Goal: Information Seeking & Learning: Learn about a topic

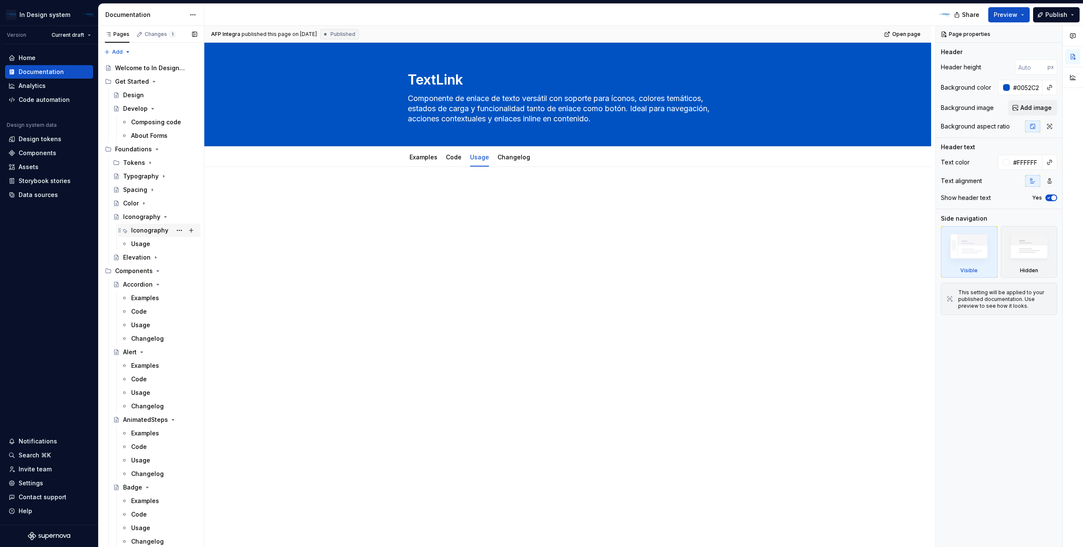
click at [149, 229] on div "Iconography" at bounding box center [149, 230] width 37 height 8
type textarea "*"
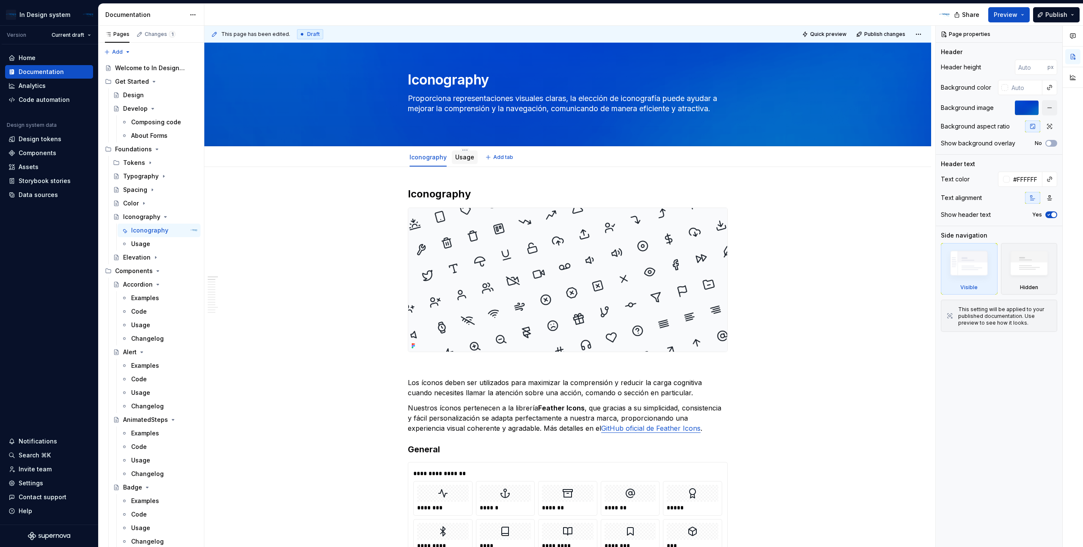
click at [469, 162] on div "Usage" at bounding box center [464, 157] width 19 height 10
click at [143, 245] on div "Usage" at bounding box center [140, 244] width 19 height 8
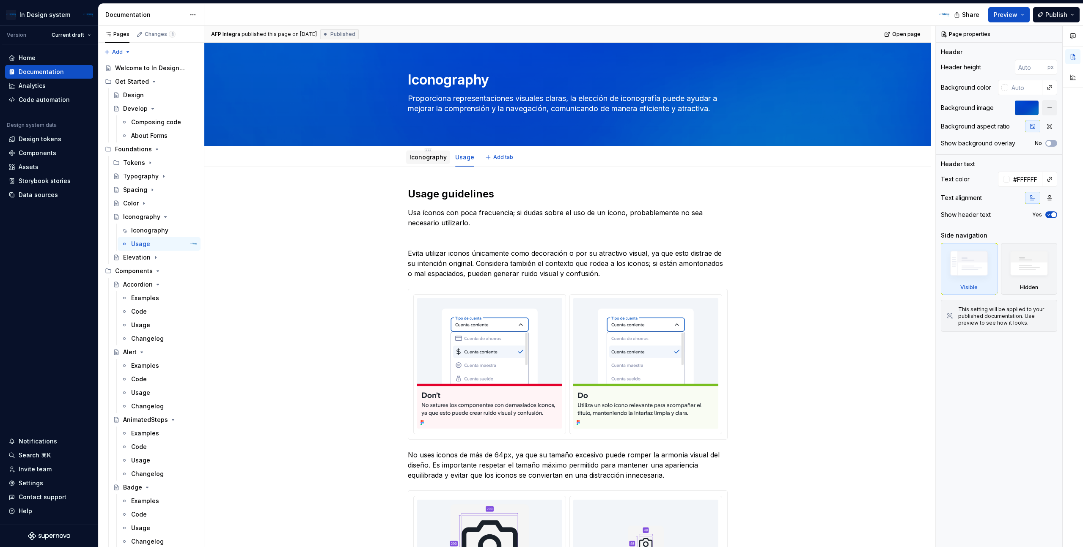
click at [429, 162] on div "Iconography" at bounding box center [428, 158] width 44 height 14
click at [431, 162] on div "Iconography" at bounding box center [427, 157] width 37 height 10
click at [429, 163] on div "Iconography" at bounding box center [428, 158] width 44 height 14
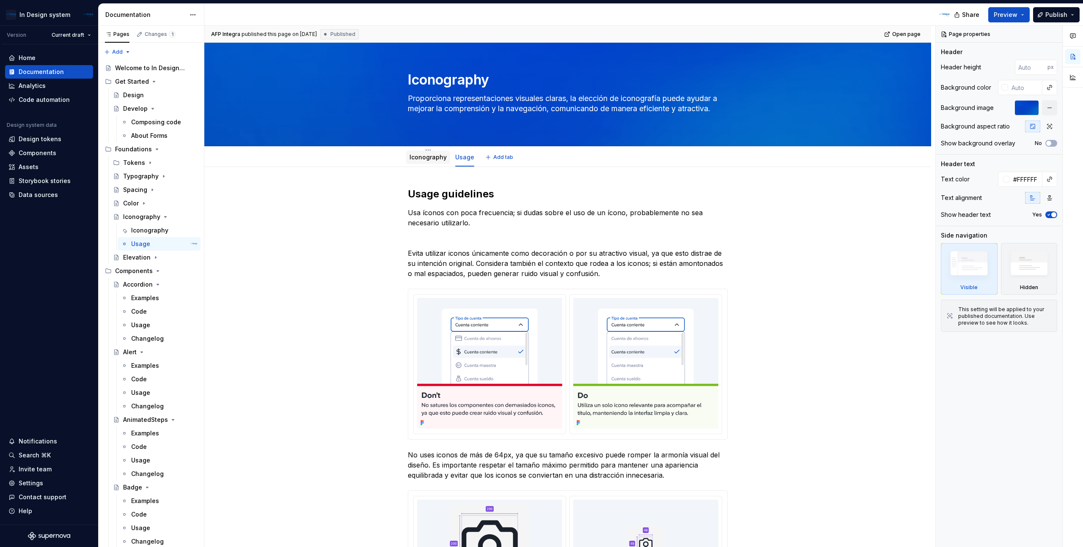
click at [429, 162] on div "Iconography" at bounding box center [427, 157] width 37 height 10
click at [158, 232] on div "Iconography" at bounding box center [149, 230] width 37 height 8
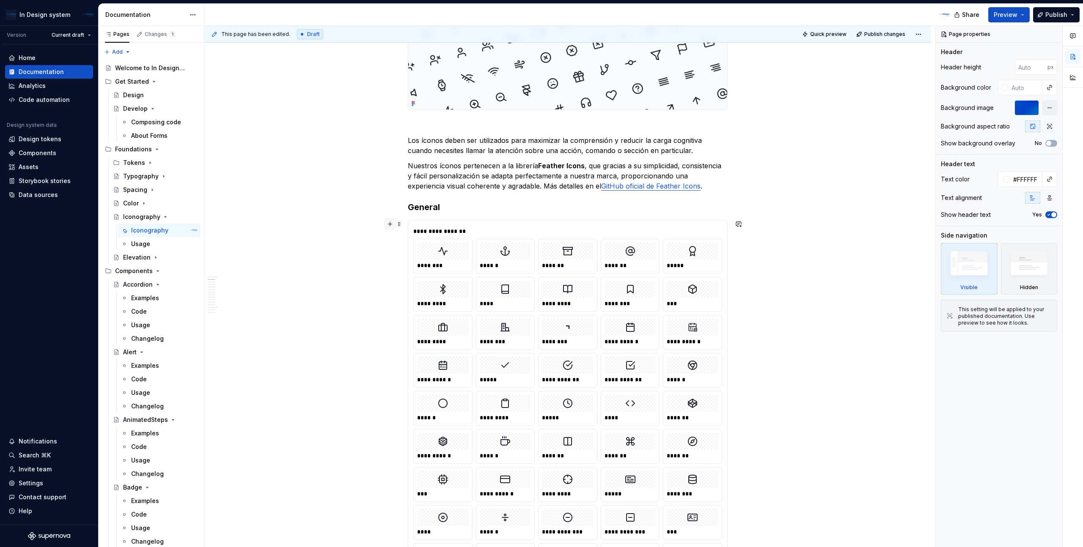
scroll to position [261, 0]
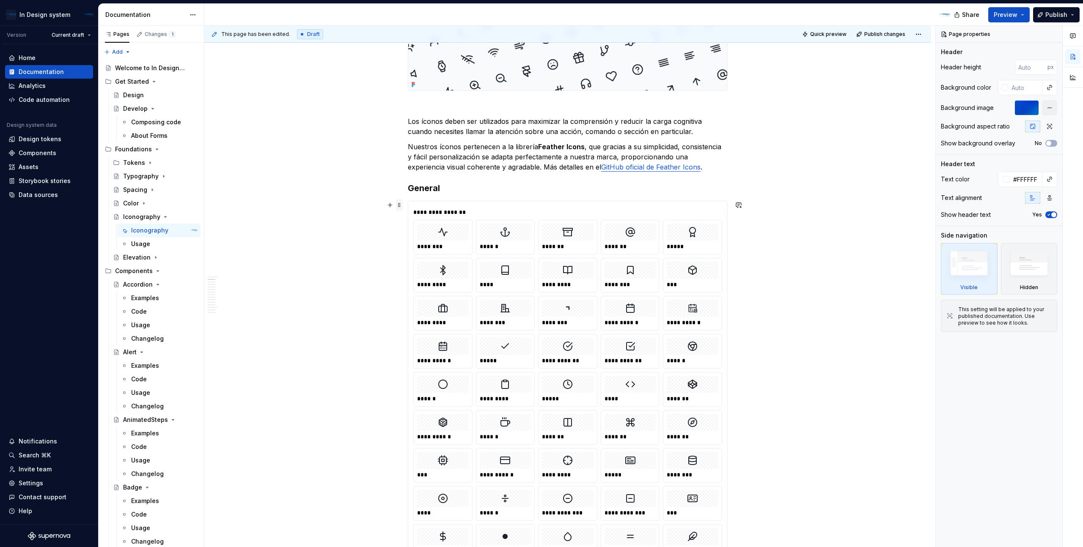
click at [401, 208] on span at bounding box center [399, 205] width 7 height 12
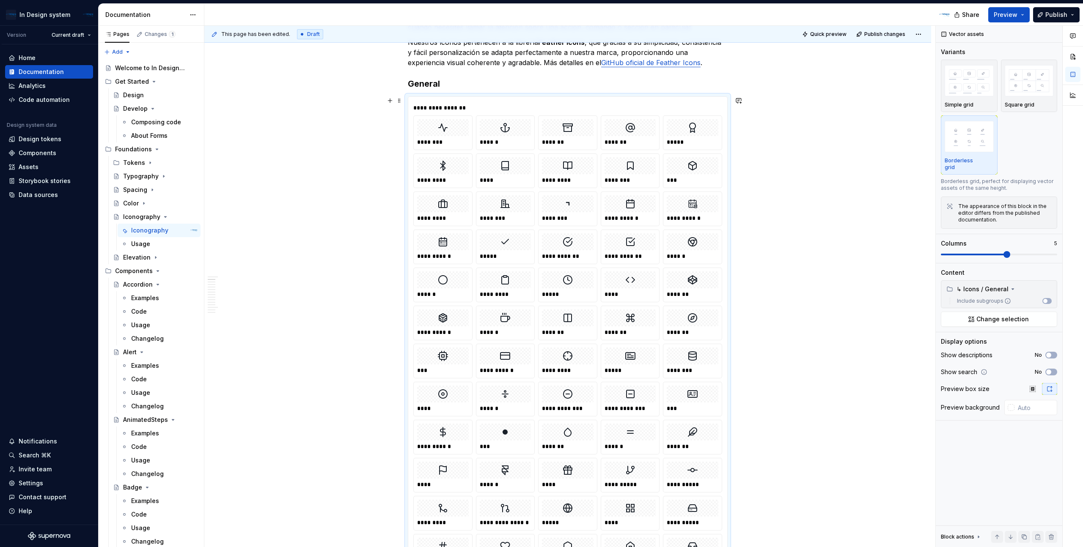
scroll to position [301, 0]
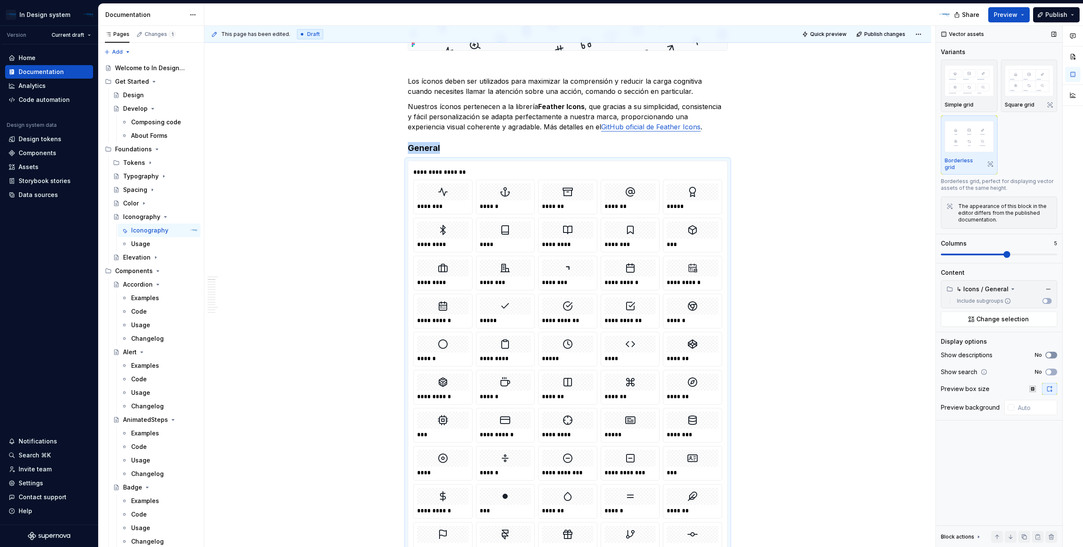
click at [1050, 353] on span "button" at bounding box center [1048, 355] width 5 height 5
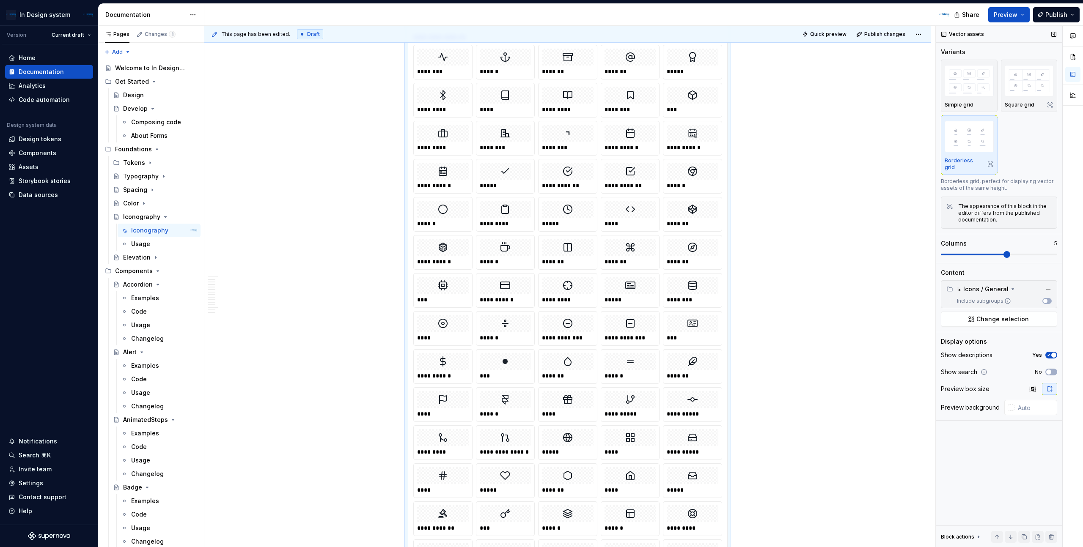
click at [1050, 353] on icon "button" at bounding box center [1048, 355] width 7 height 5
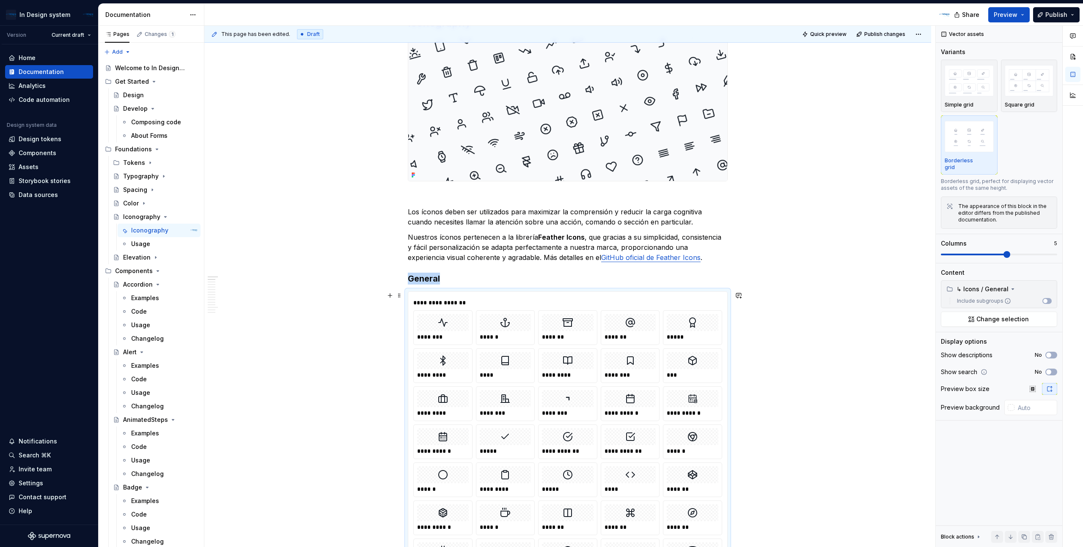
scroll to position [199, 0]
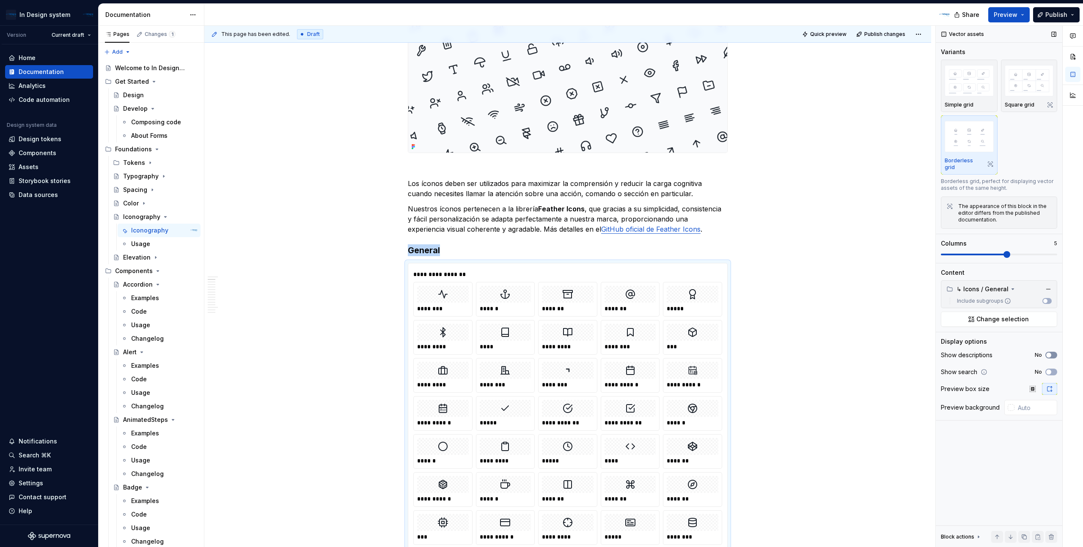
click at [1052, 352] on button "No" at bounding box center [1051, 355] width 12 height 7
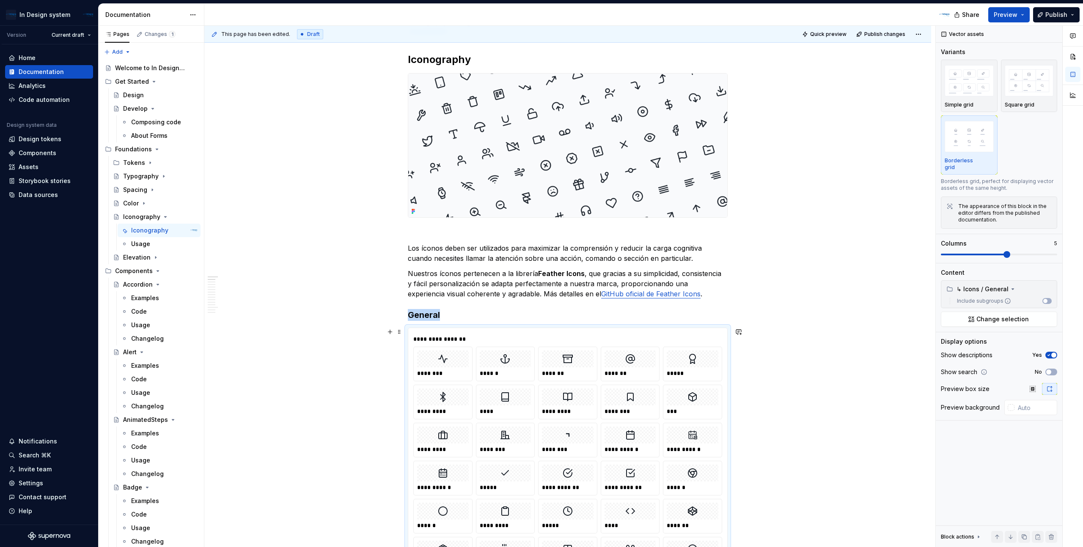
scroll to position [205, 0]
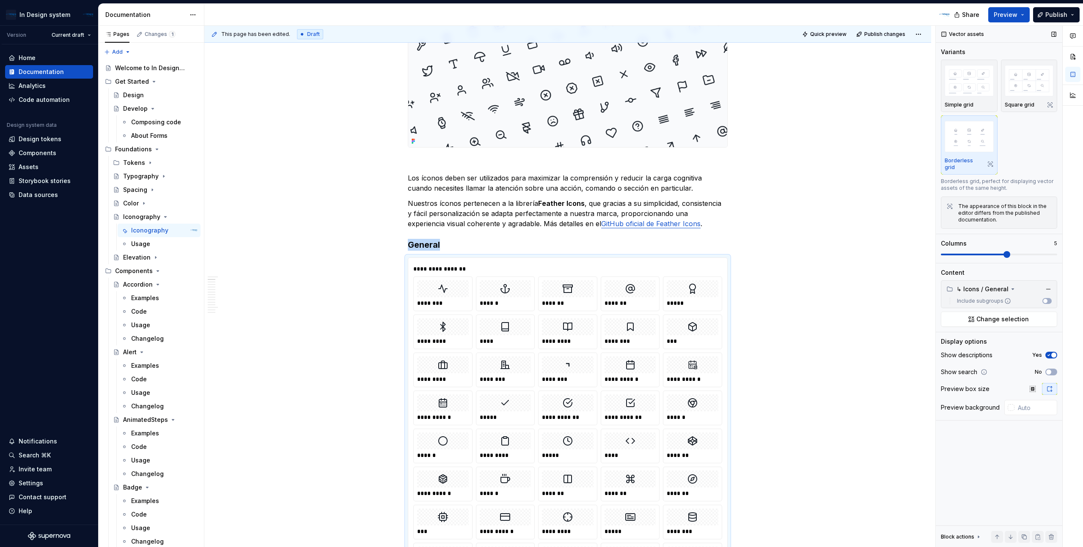
click at [1052, 353] on span "button" at bounding box center [1053, 355] width 5 height 5
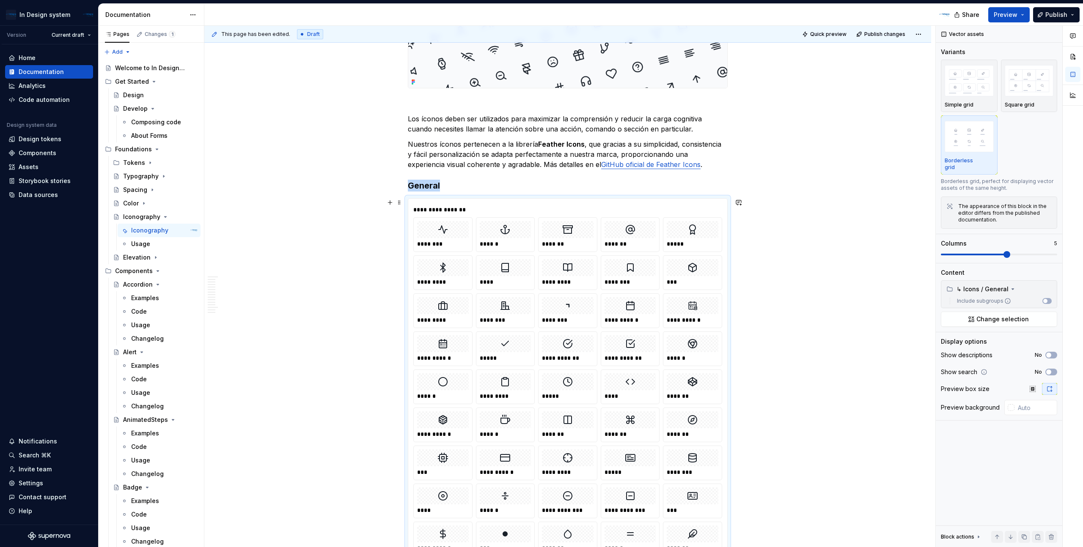
scroll to position [246, 0]
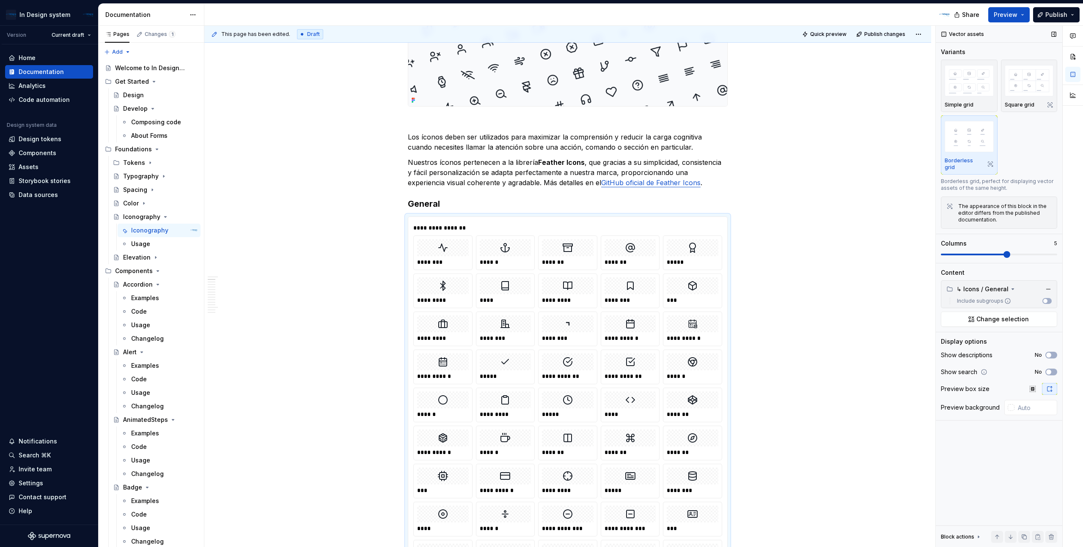
click at [984, 369] on icon at bounding box center [983, 372] width 7 height 7
click at [999, 464] on div "Vector assets Variants Simple grid Square grid Borderless grid Borderless grid,…" at bounding box center [998, 287] width 126 height 522
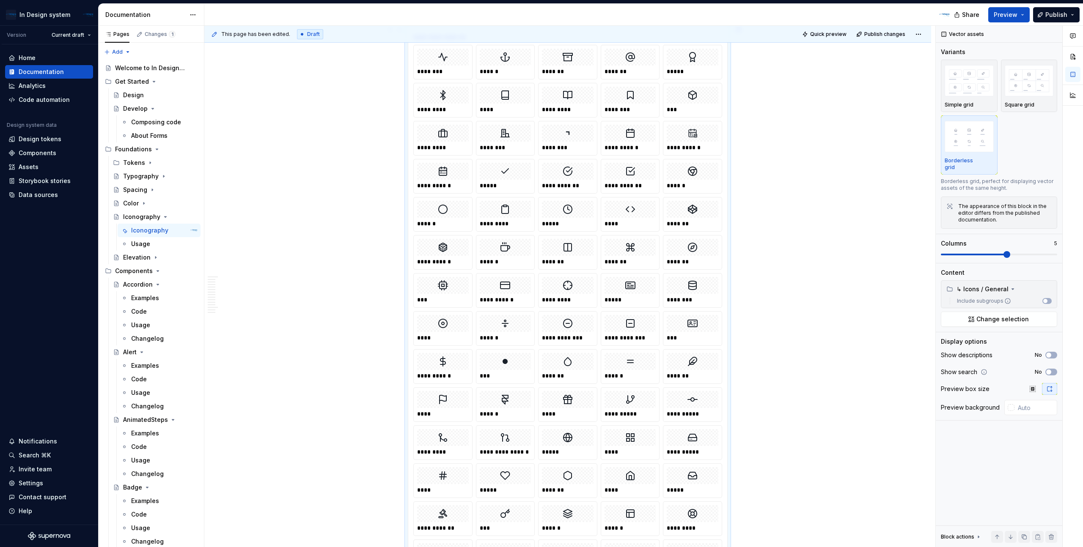
click at [694, 247] on img at bounding box center [692, 247] width 10 height 10
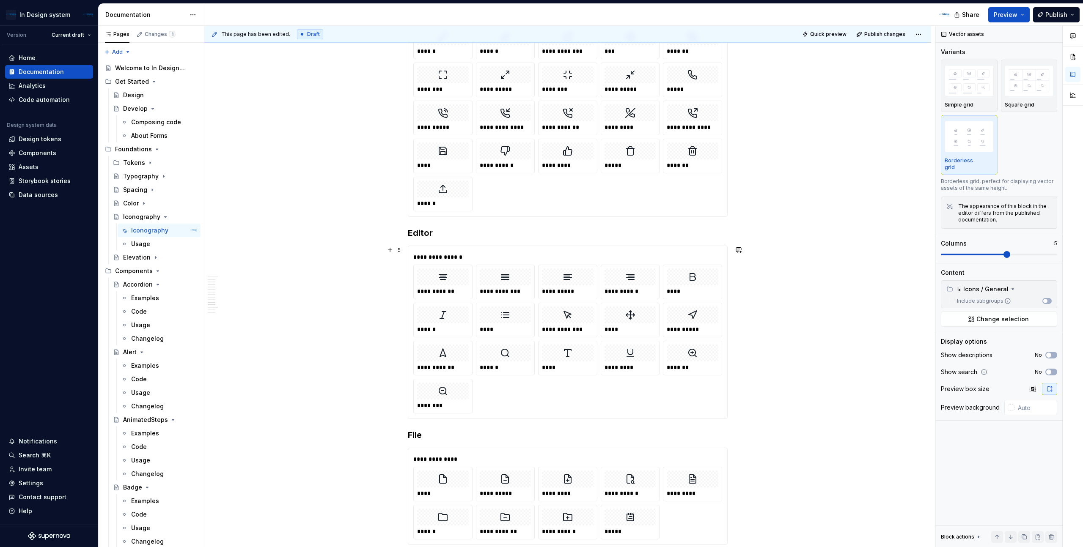
scroll to position [3360, 0]
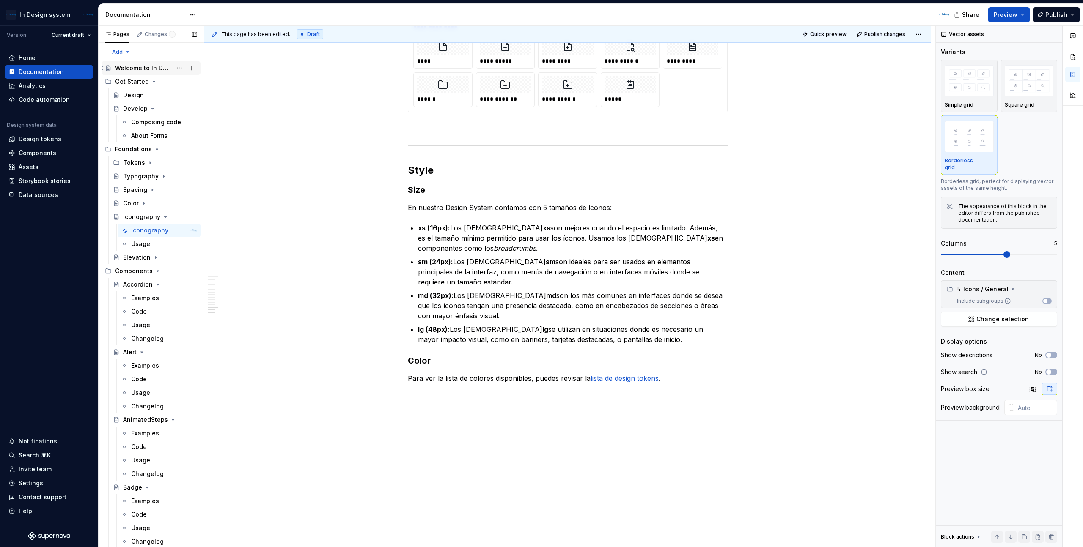
click at [154, 66] on div "Welcome to In Design System!" at bounding box center [143, 68] width 57 height 8
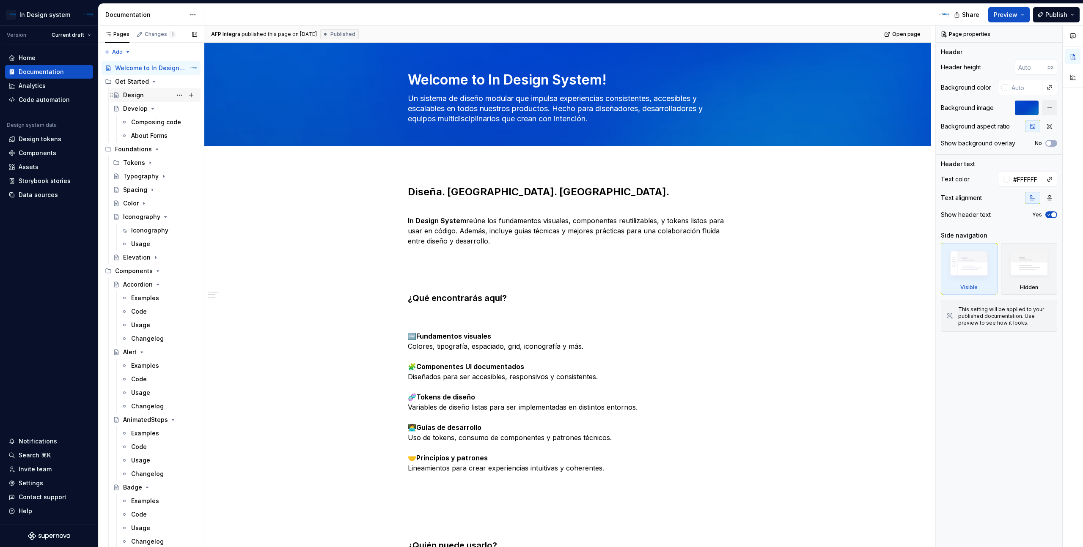
click at [137, 96] on div "Design" at bounding box center [133, 95] width 21 height 8
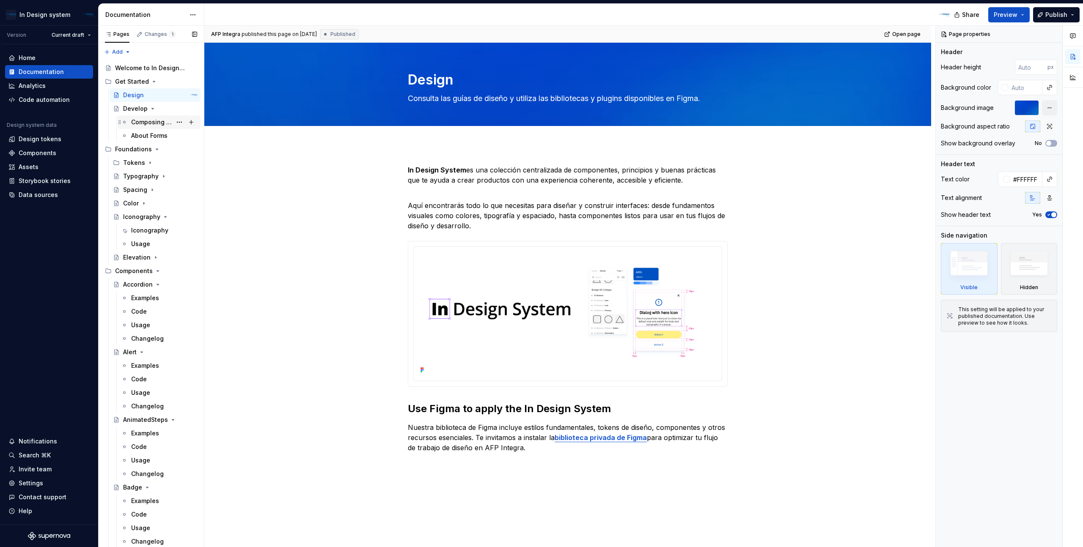
click at [151, 123] on div "Composing code" at bounding box center [151, 122] width 41 height 8
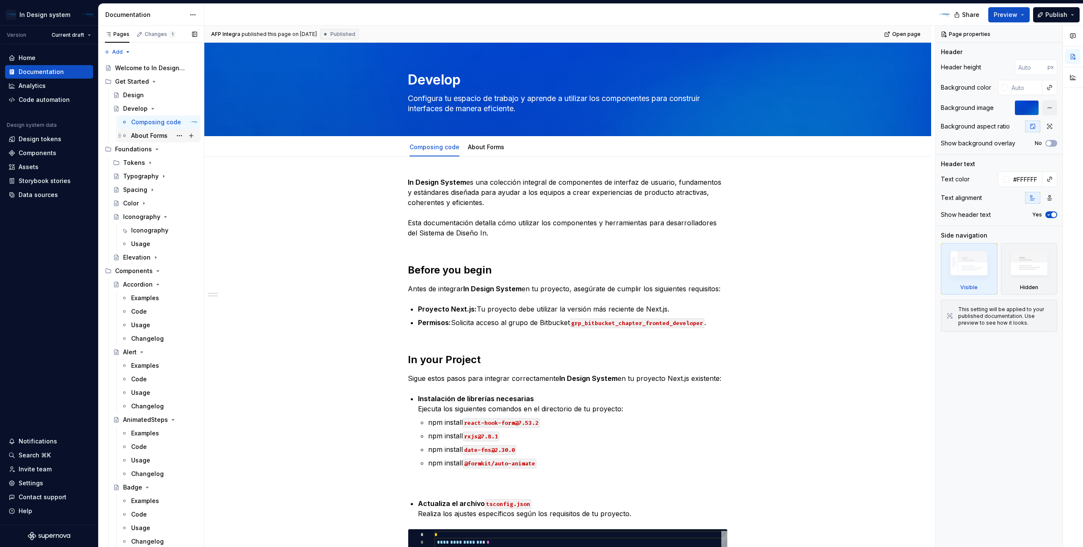
click at [157, 141] on div "About Forms" at bounding box center [164, 136] width 66 height 12
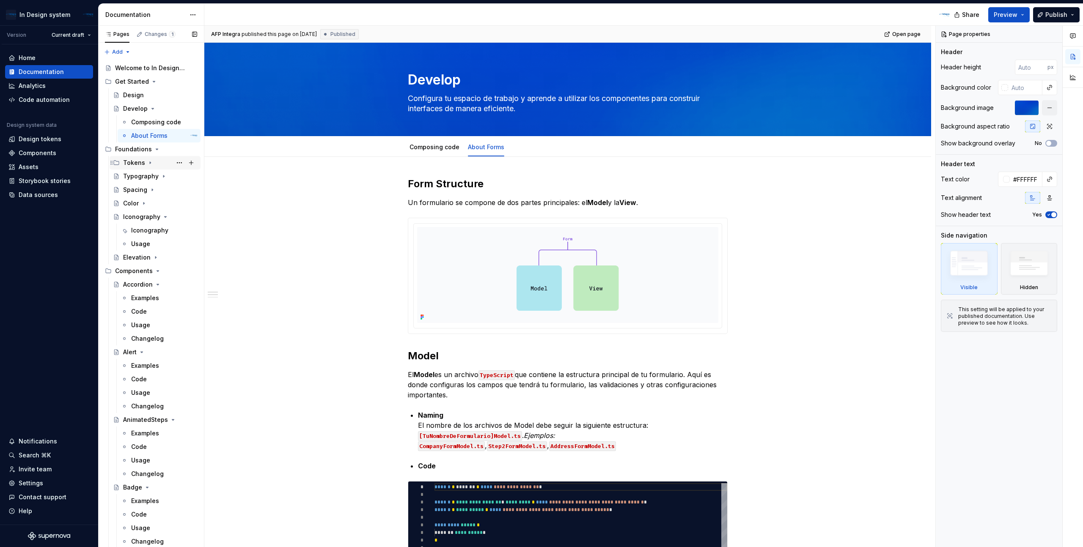
click at [150, 163] on icon "Page tree" at bounding box center [150, 162] width 7 height 7
click at [162, 188] on div "All tokens" at bounding box center [153, 190] width 29 height 8
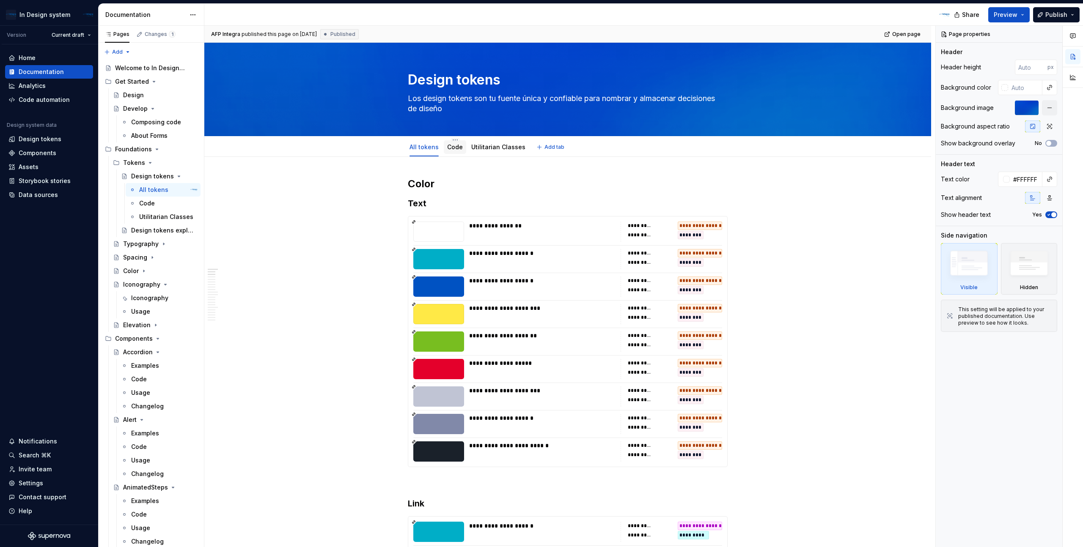
click at [460, 149] on link "Code" at bounding box center [455, 146] width 16 height 7
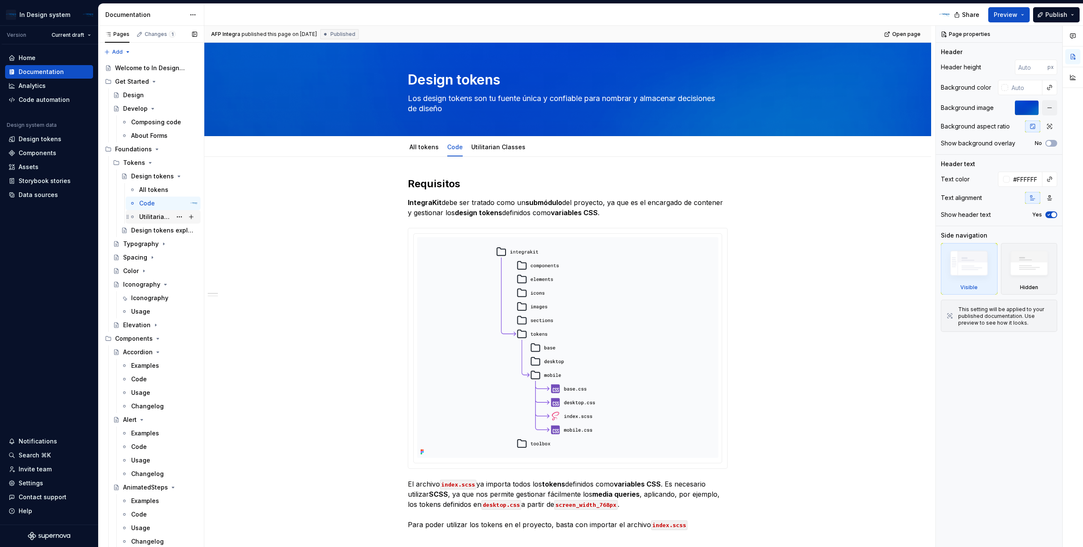
click at [151, 216] on div "Utilitarian Classes" at bounding box center [155, 217] width 33 height 8
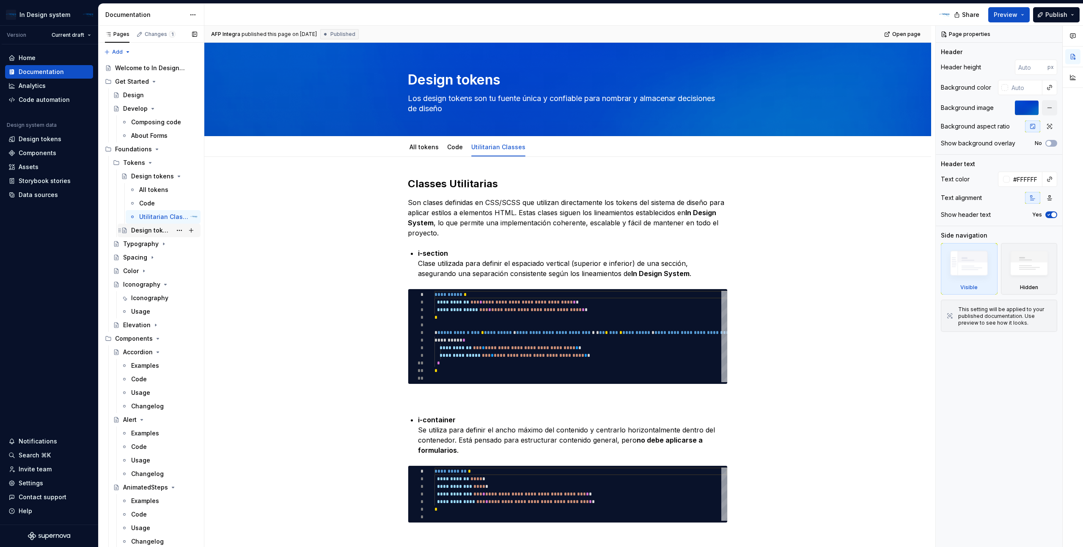
click at [144, 232] on div "Design tokens explained" at bounding box center [151, 230] width 41 height 8
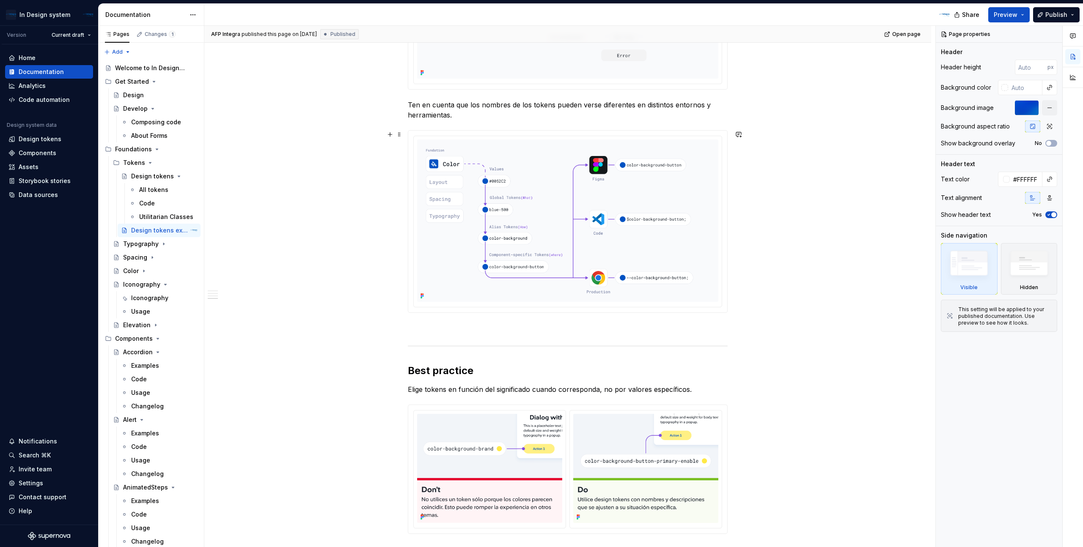
scroll to position [1695, 0]
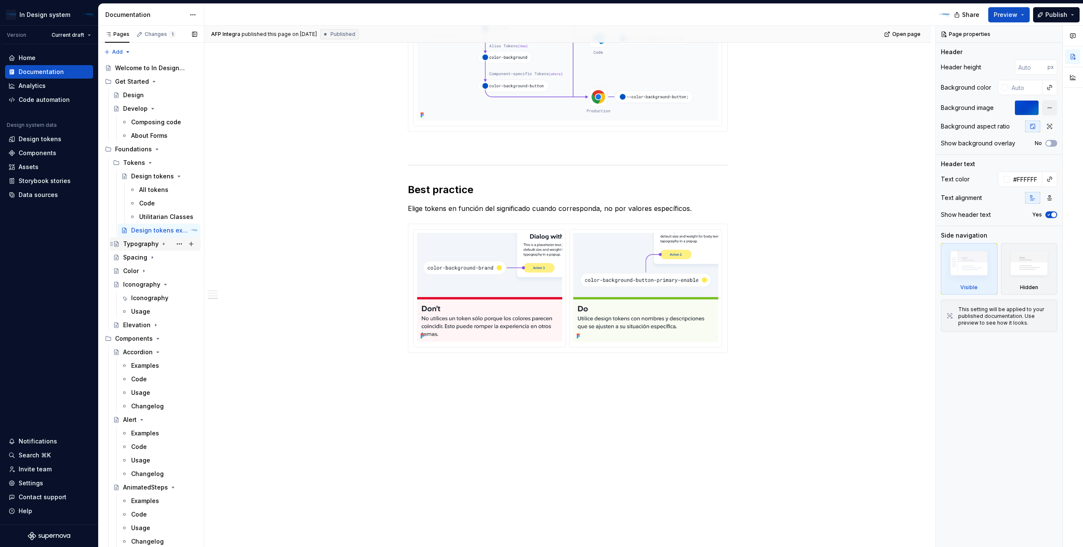
click at [160, 246] on icon "Page tree" at bounding box center [163, 244] width 7 height 7
click at [157, 258] on div "Applying typography" at bounding box center [151, 257] width 41 height 8
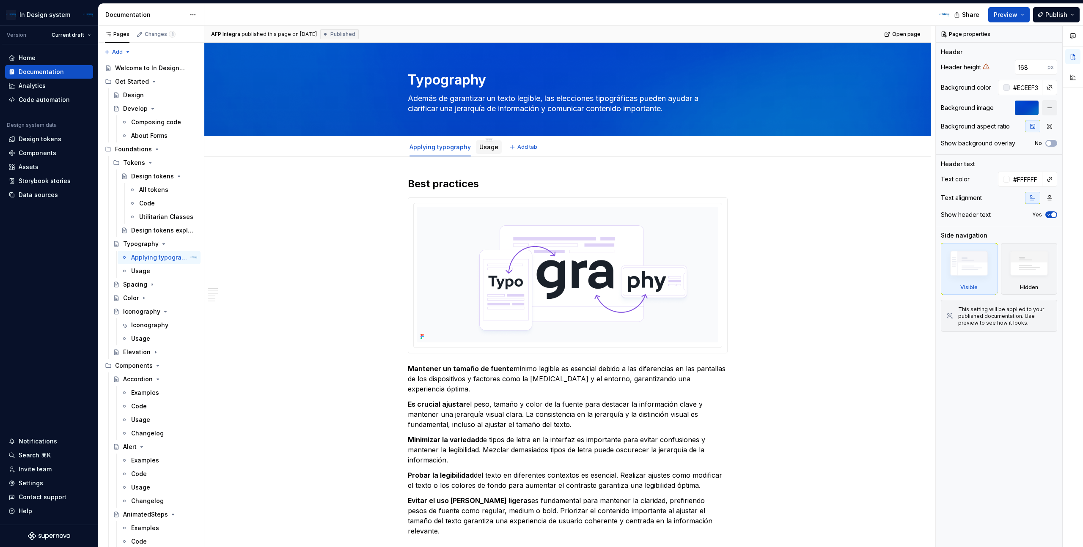
click at [488, 150] on link "Usage" at bounding box center [488, 146] width 19 height 7
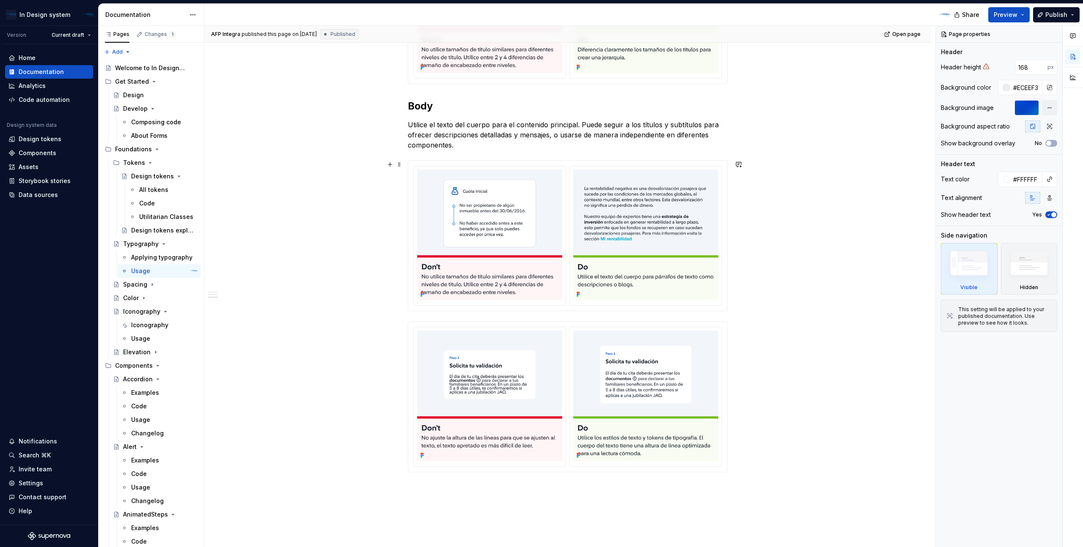
scroll to position [798, 0]
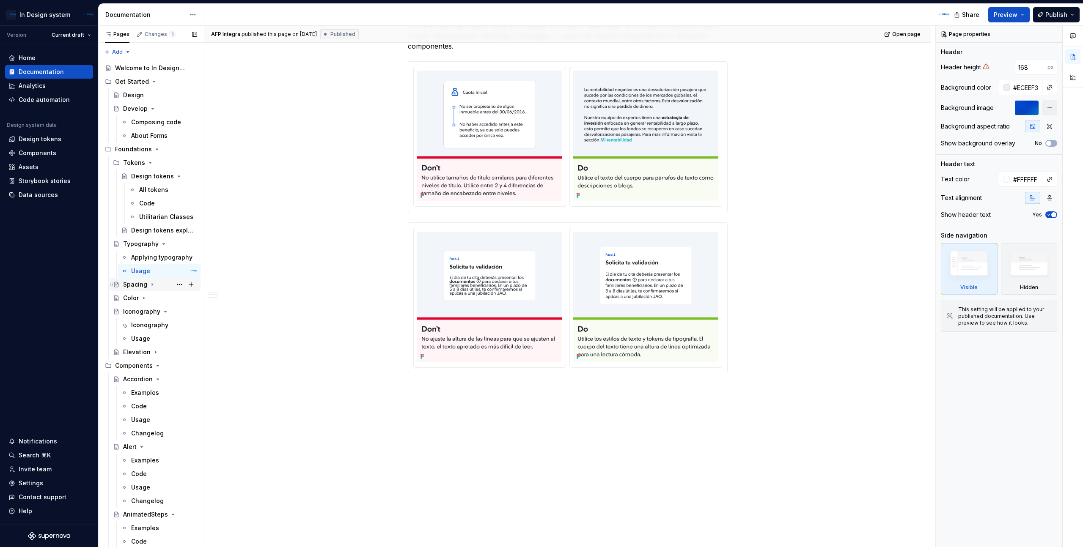
click at [152, 286] on icon "Page tree" at bounding box center [152, 284] width 7 height 7
click at [149, 297] on div "Spacing" at bounding box center [143, 298] width 24 height 8
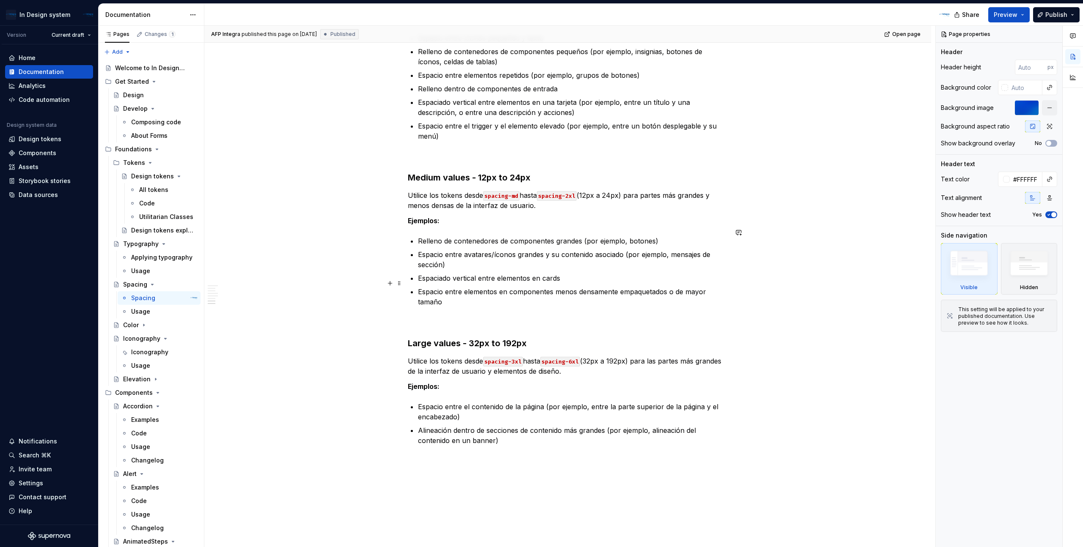
scroll to position [1721, 0]
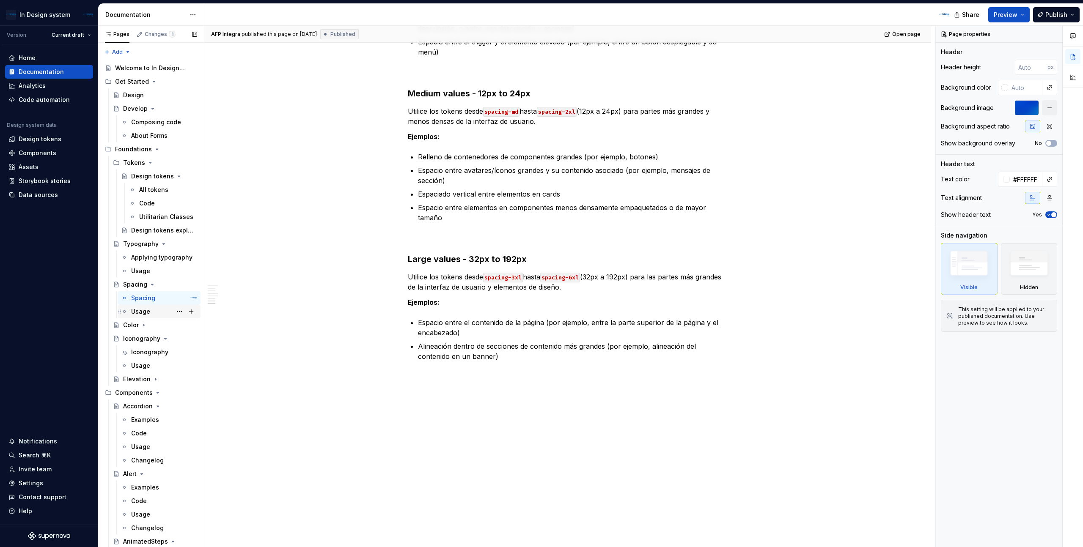
click at [148, 314] on div "Usage" at bounding box center [140, 311] width 19 height 8
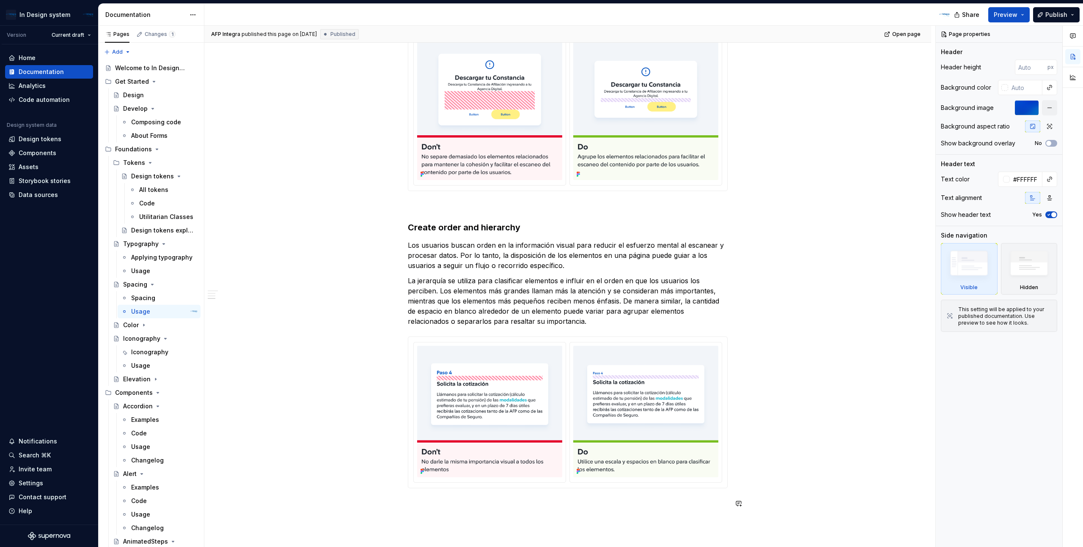
scroll to position [1045, 0]
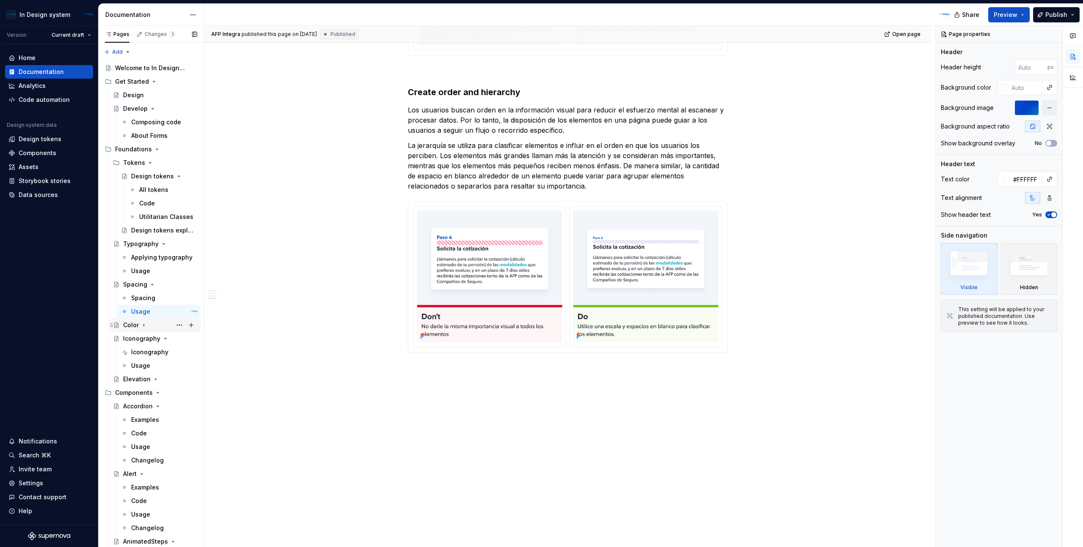
click at [144, 326] on icon "Page tree" at bounding box center [143, 325] width 7 height 7
click at [142, 339] on div "Color" at bounding box center [139, 338] width 16 height 8
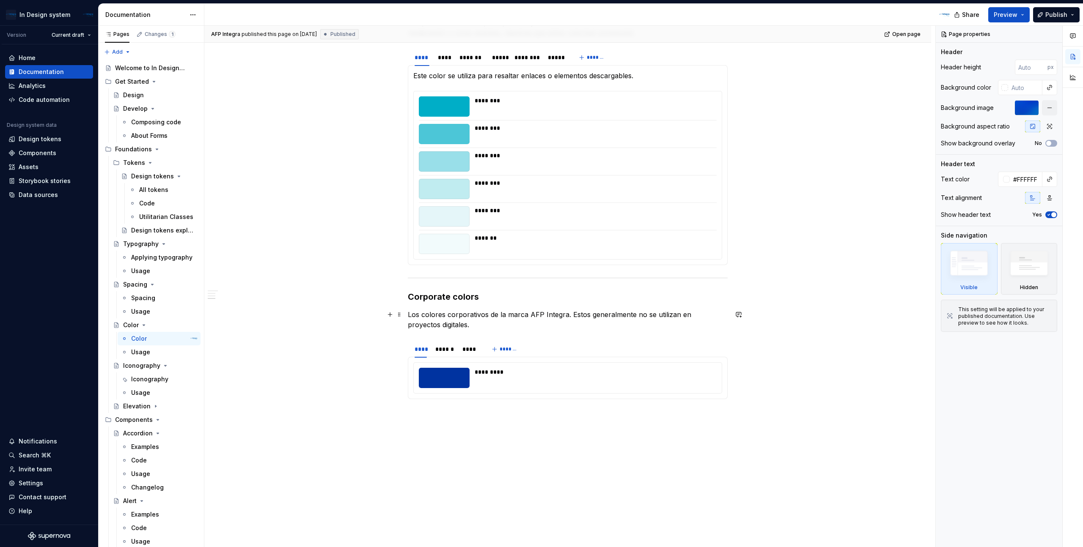
scroll to position [586, 0]
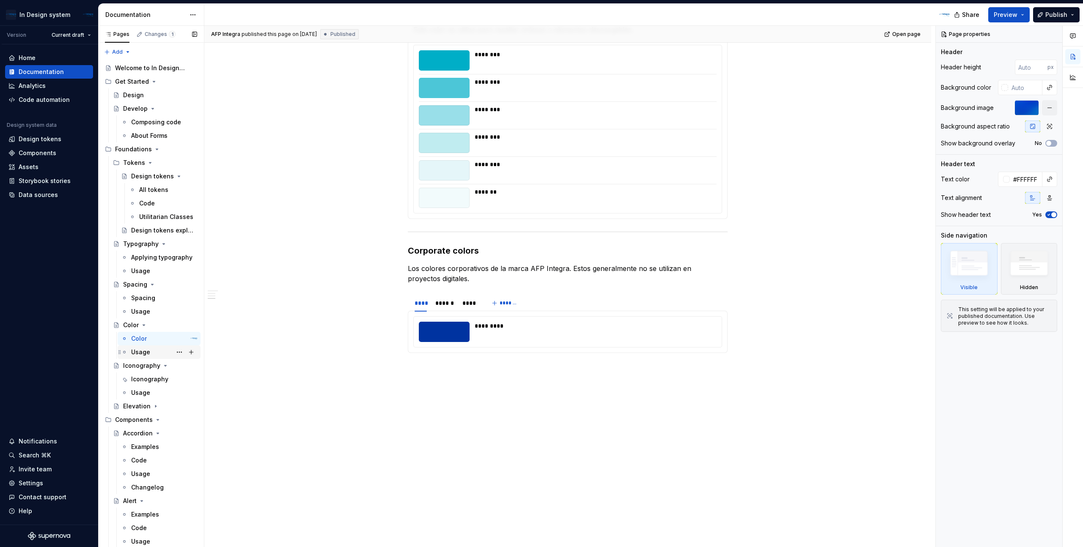
click at [145, 349] on div "Usage" at bounding box center [140, 352] width 19 height 8
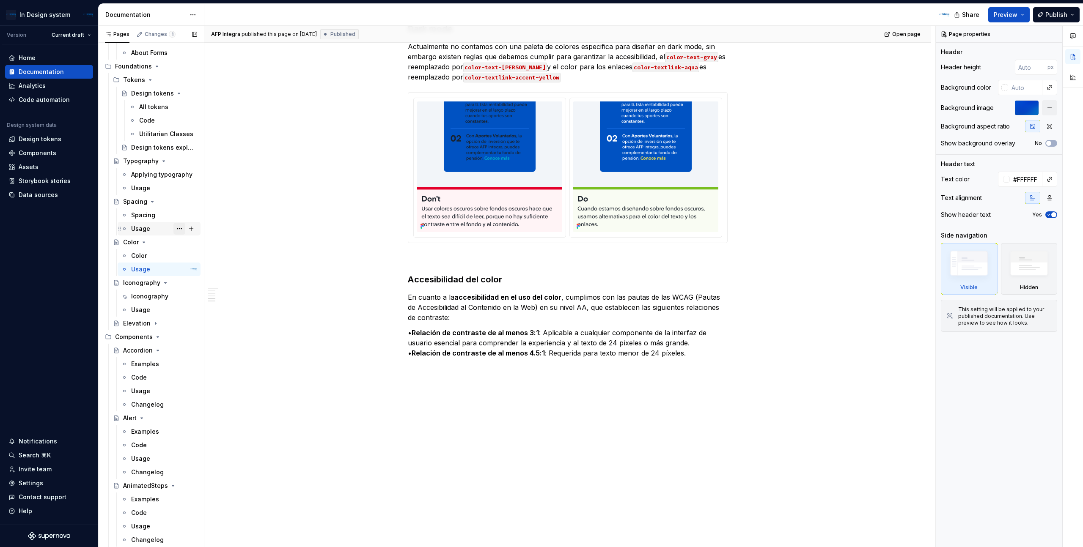
scroll to position [160, 0]
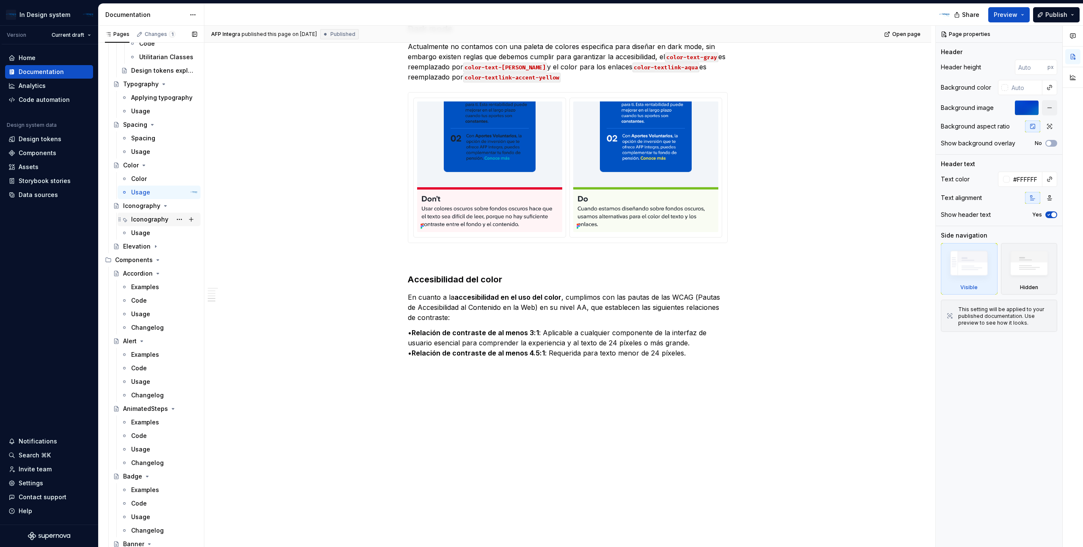
click at [153, 222] on div "Iconography" at bounding box center [149, 219] width 37 height 8
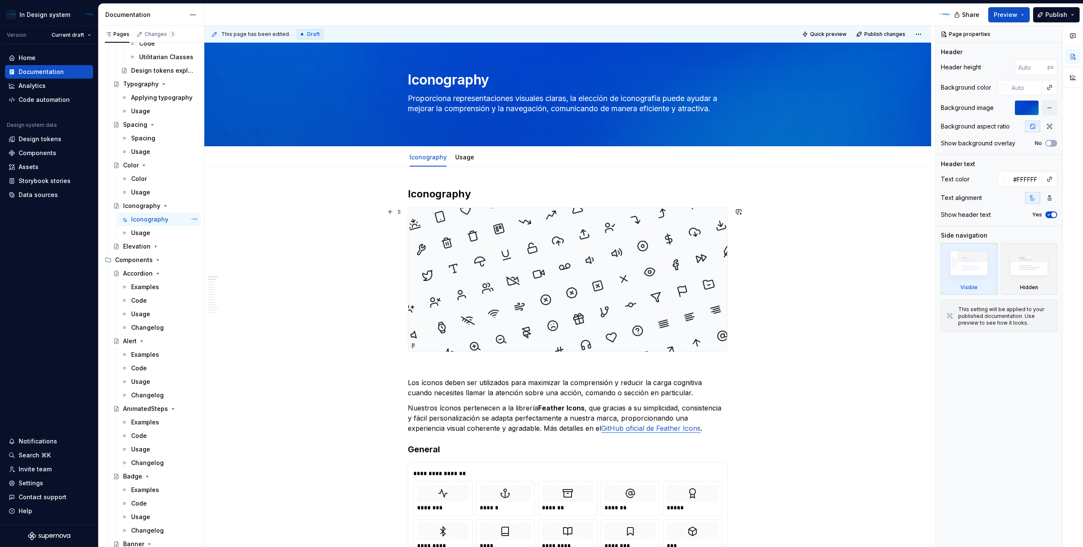
scroll to position [403, 0]
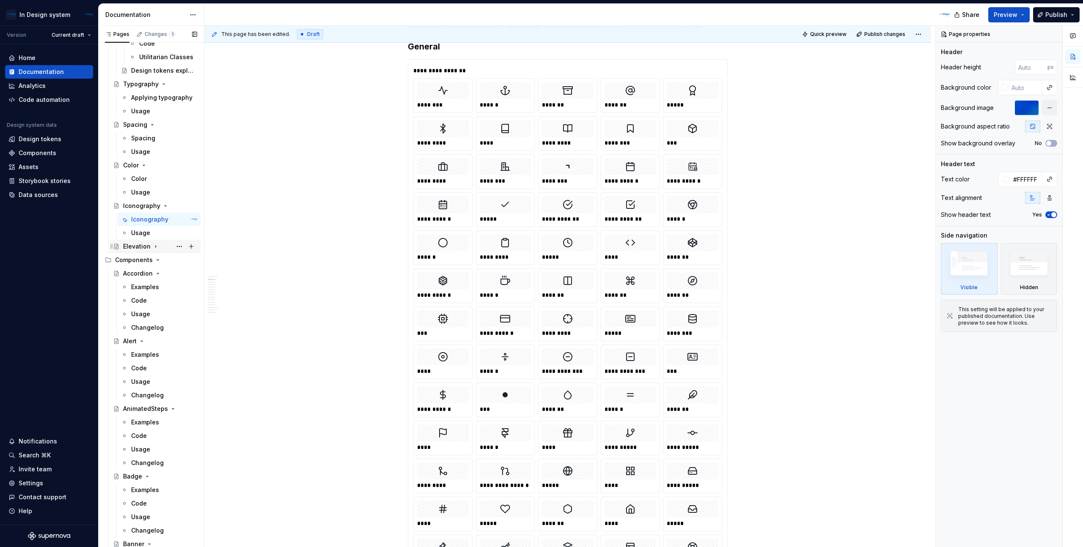
click at [154, 247] on icon "Page tree" at bounding box center [155, 246] width 7 height 7
click at [140, 263] on div "Elevation" at bounding box center [144, 260] width 27 height 8
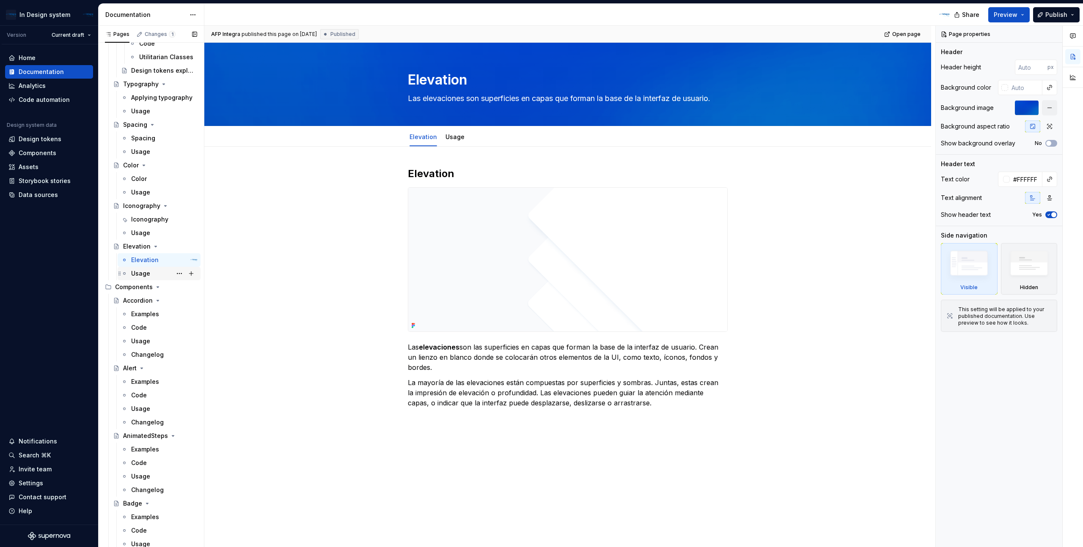
click at [145, 274] on div "Usage" at bounding box center [140, 273] width 19 height 8
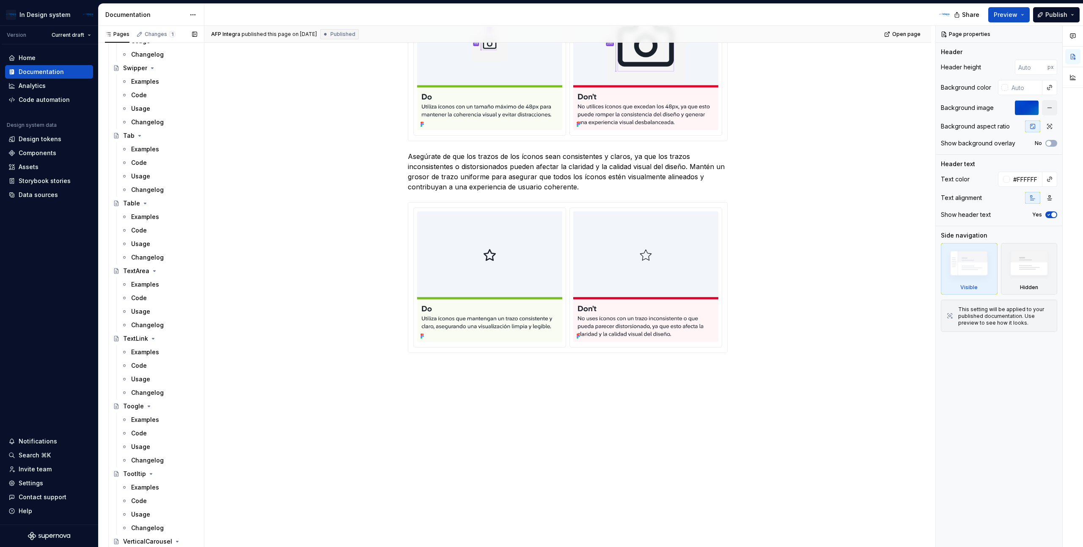
scroll to position [2814, 0]
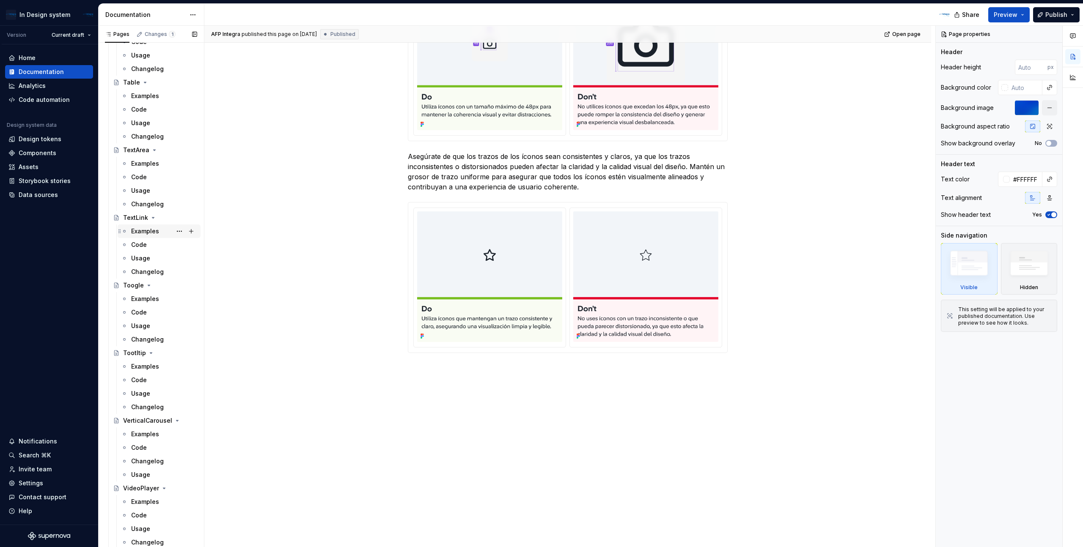
click at [146, 232] on div "Examples" at bounding box center [145, 231] width 28 height 8
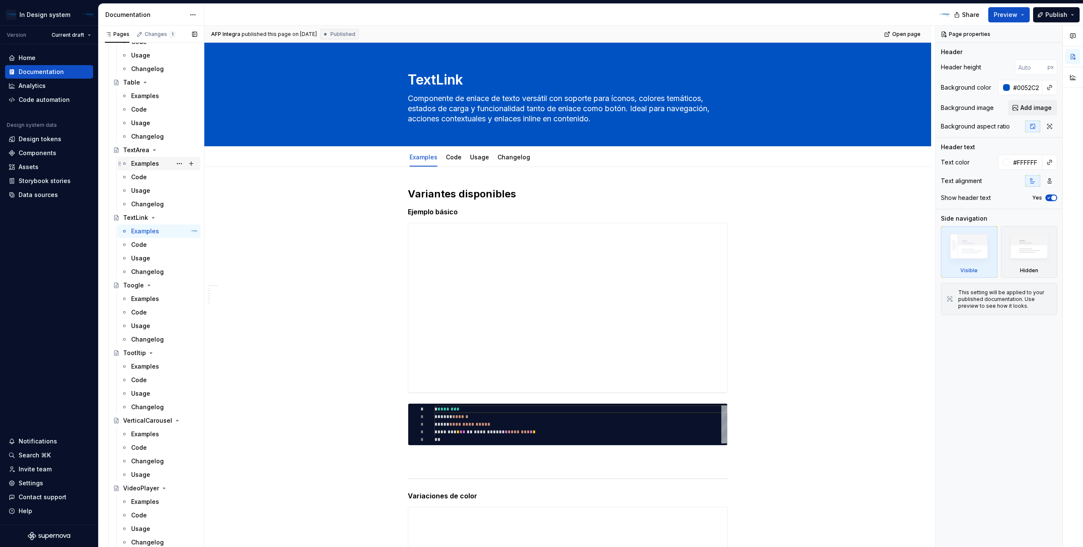
click at [151, 162] on div "Examples" at bounding box center [145, 163] width 28 height 8
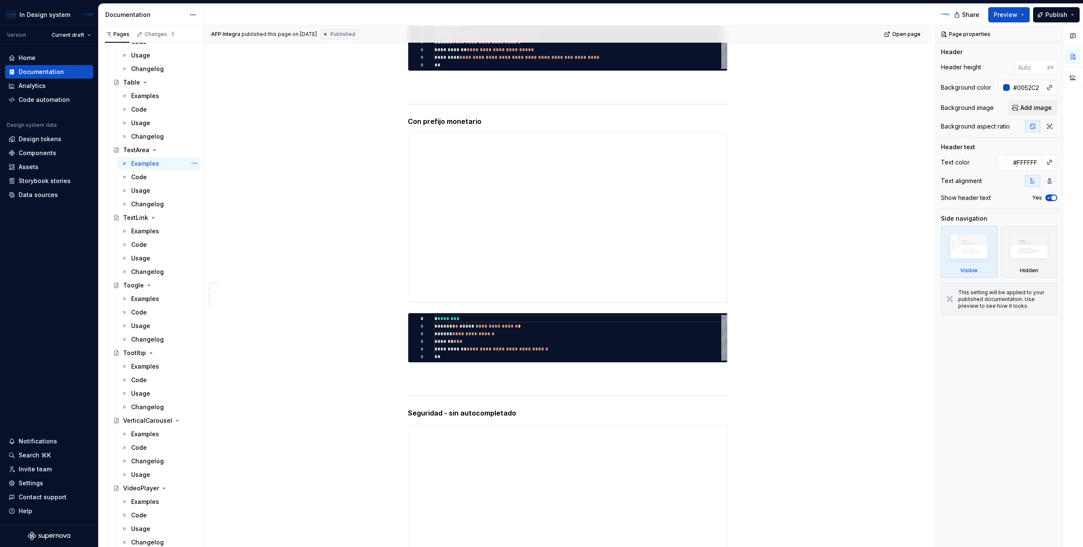
scroll to position [1255, 0]
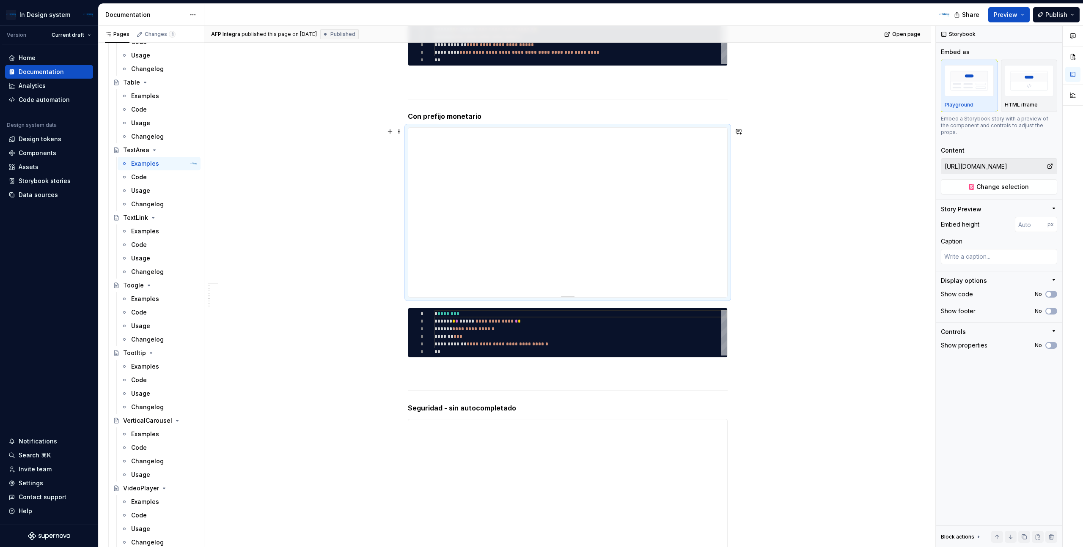
click at [776, 258] on div "**********" at bounding box center [567, 489] width 726 height 3155
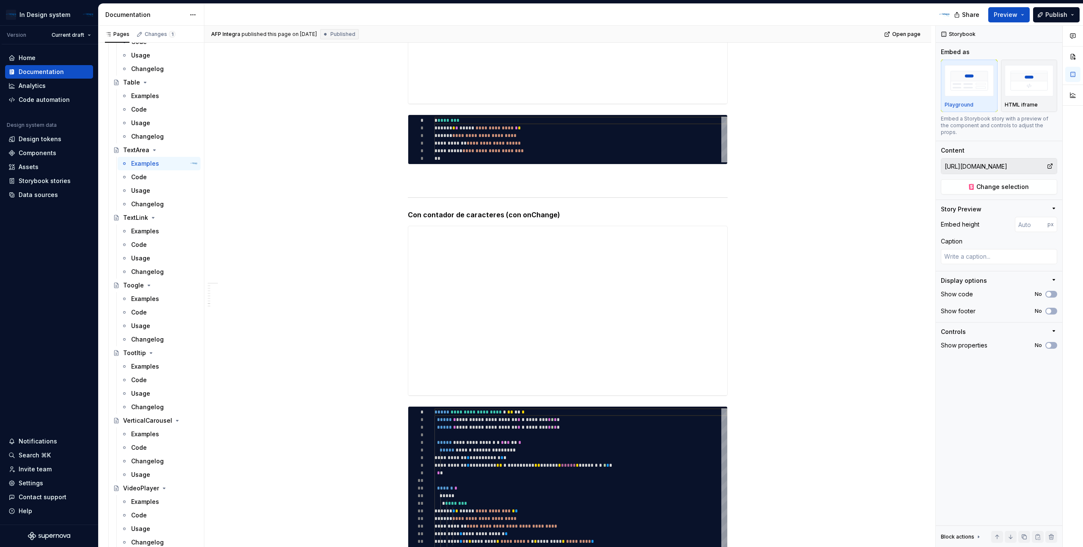
scroll to position [2095, 0]
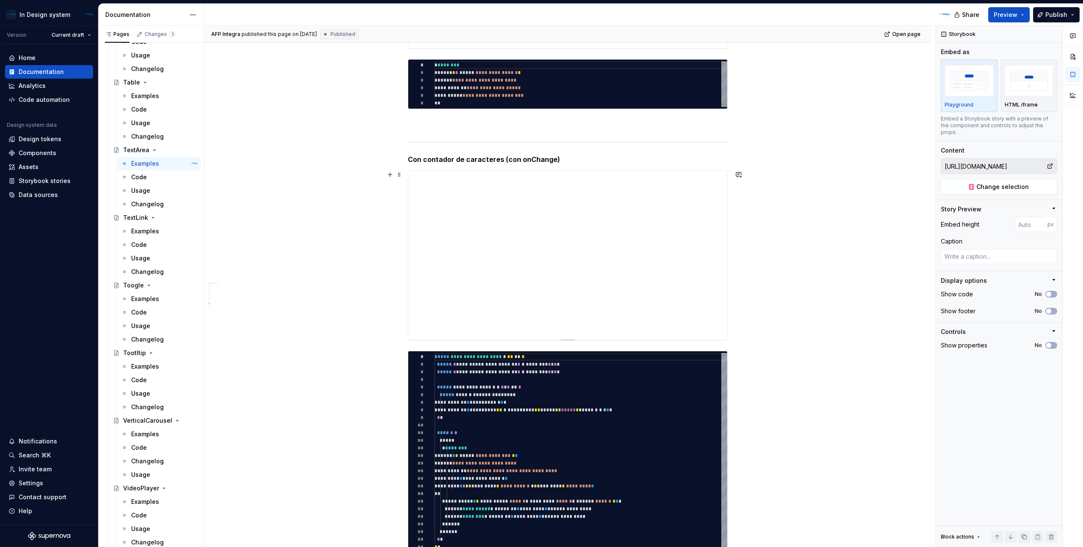
type textarea "*"
type input "[URL][DOMAIN_NAME]"
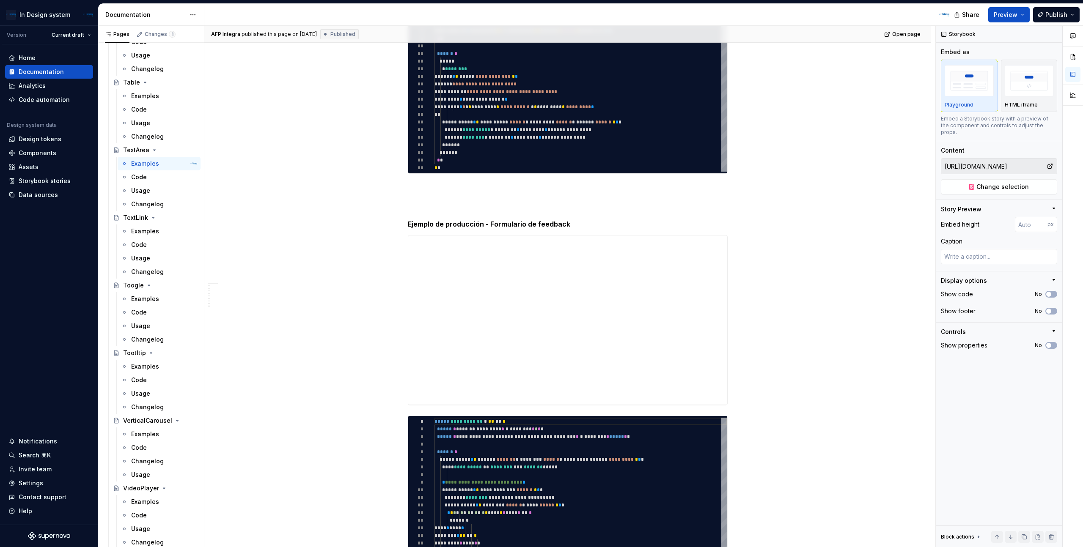
scroll to position [2475, 0]
type textarea "*"
